Goal: Answer question/provide support: Share knowledge or assist other users

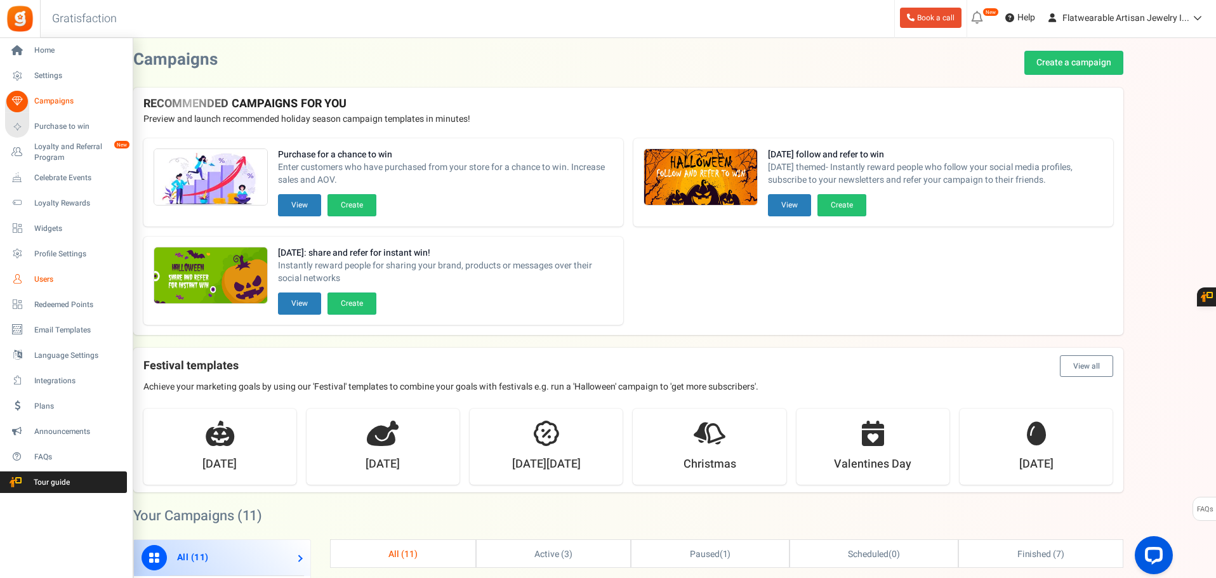
click at [19, 276] on icon at bounding box center [17, 279] width 22 height 22
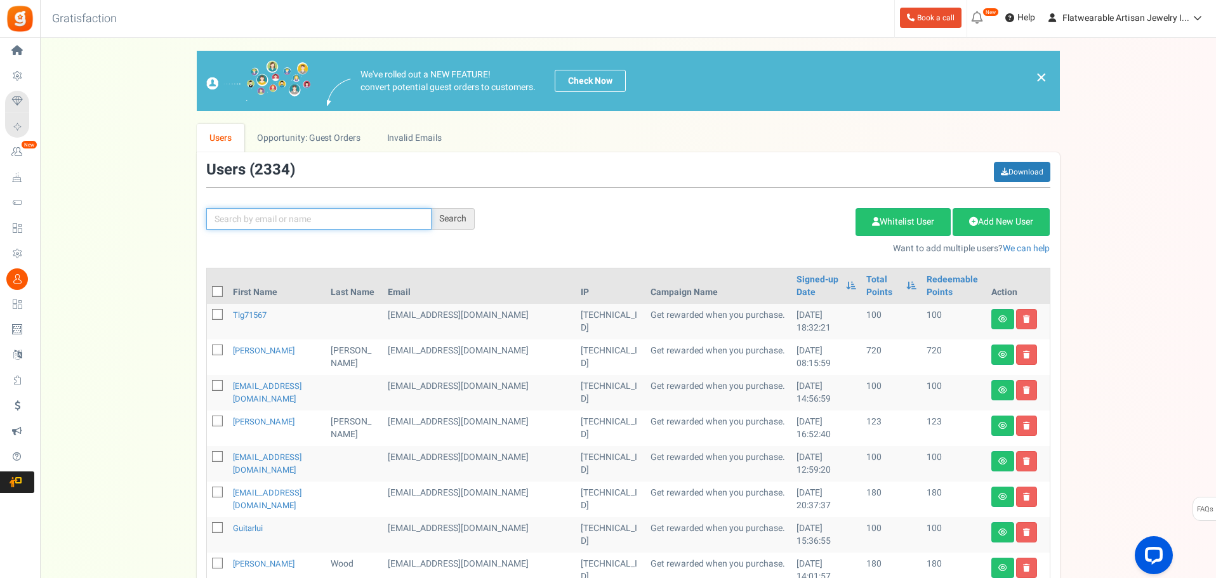
click at [283, 218] on input "text" at bounding box center [318, 219] width 225 height 22
paste input "[PERSON_NAME][EMAIL_ADDRESS][PERSON_NAME][DOMAIN_NAME]"
type input "[PERSON_NAME][EMAIL_ADDRESS][PERSON_NAME][DOMAIN_NAME]"
click at [452, 218] on div "Search" at bounding box center [452, 219] width 43 height 22
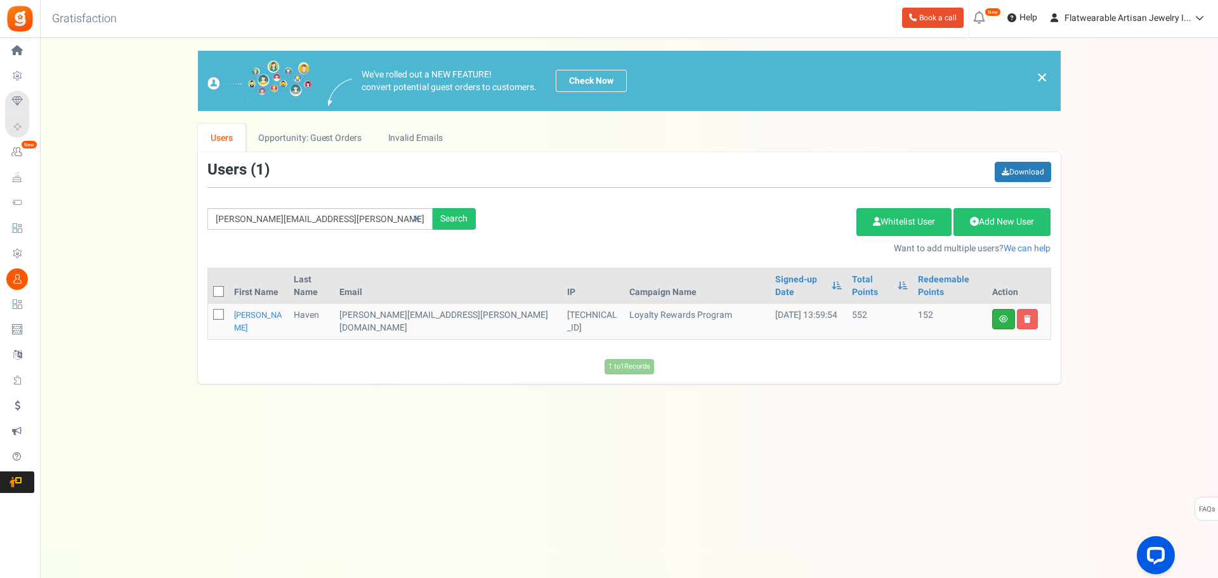
click at [998, 309] on link at bounding box center [1003, 319] width 23 height 20
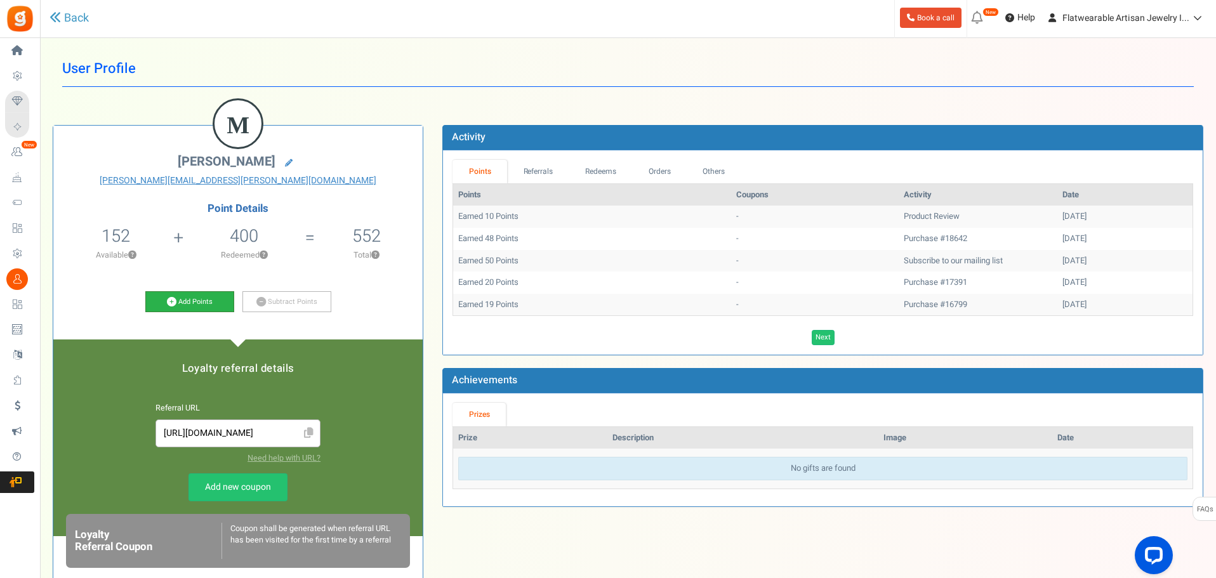
click at [183, 300] on link "Add Points" at bounding box center [189, 302] width 89 height 22
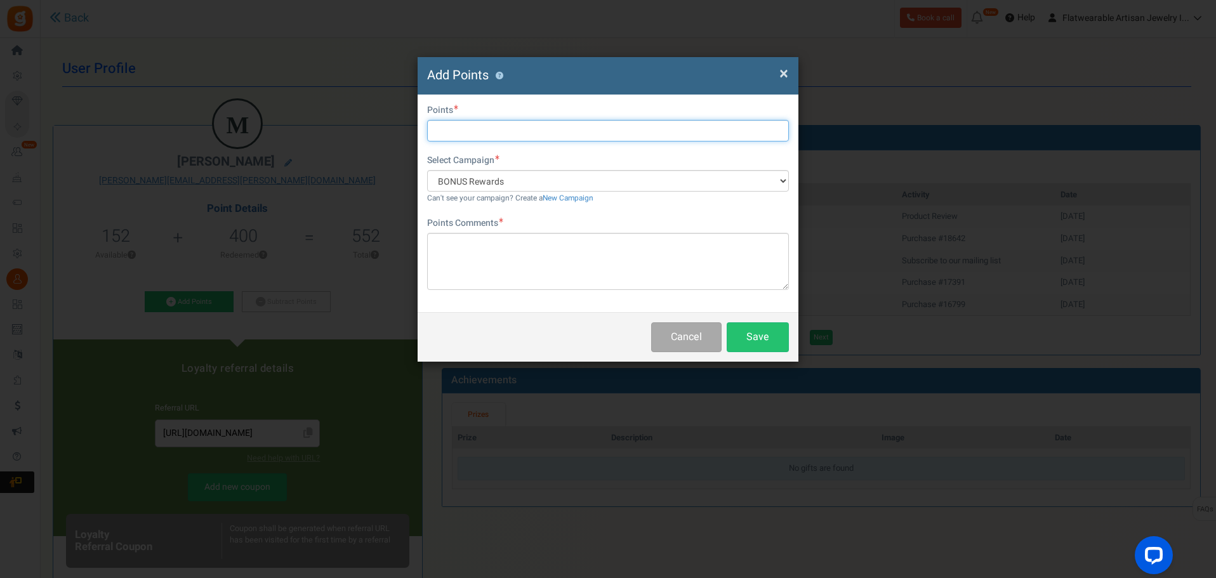
click at [492, 122] on input "text" at bounding box center [608, 131] width 362 height 22
type input "500"
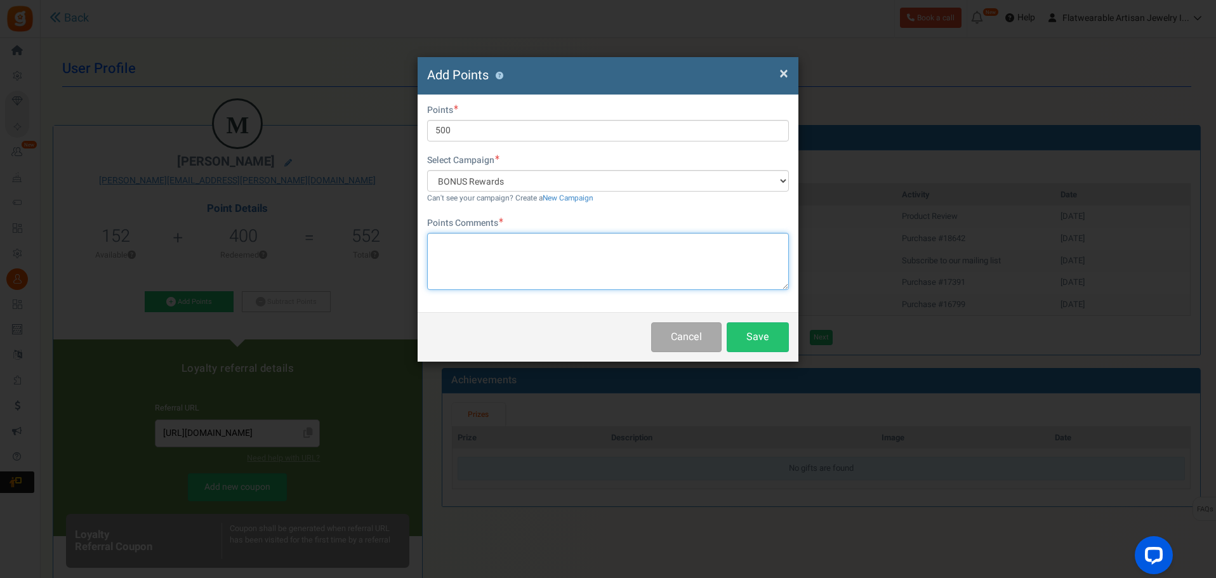
click at [476, 250] on textarea at bounding box center [608, 261] width 362 height 57
type textarea "Thank you for your book review."
click at [764, 338] on button "Save" at bounding box center [757, 337] width 62 height 30
